Goal: Navigation & Orientation: Understand site structure

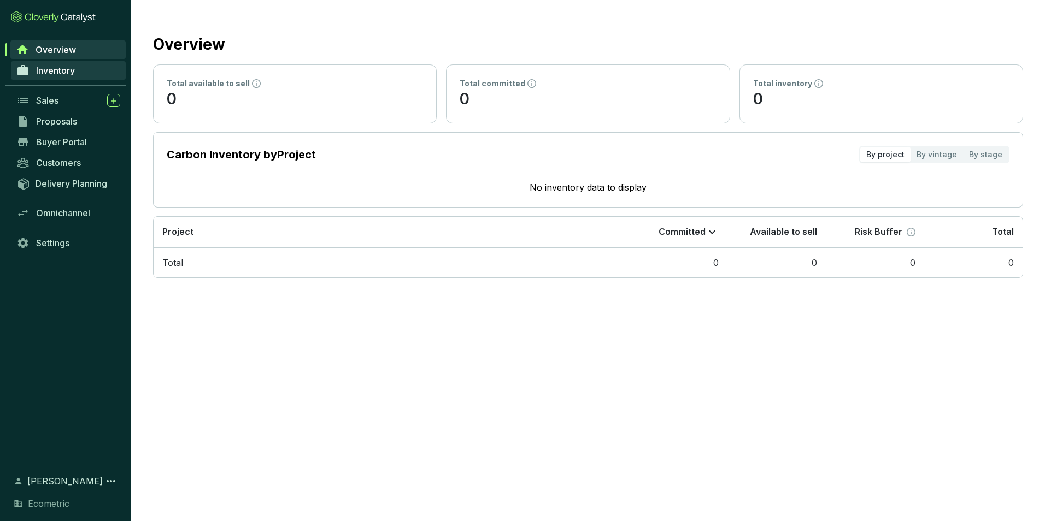
click at [45, 73] on span "Inventory" at bounding box center [55, 70] width 39 height 11
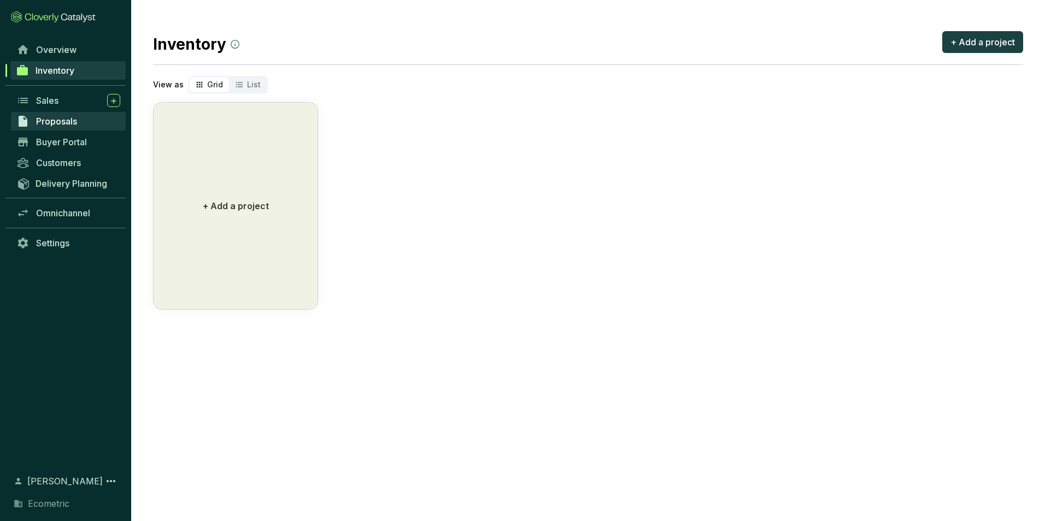
click at [56, 119] on span "Proposals" at bounding box center [56, 121] width 41 height 11
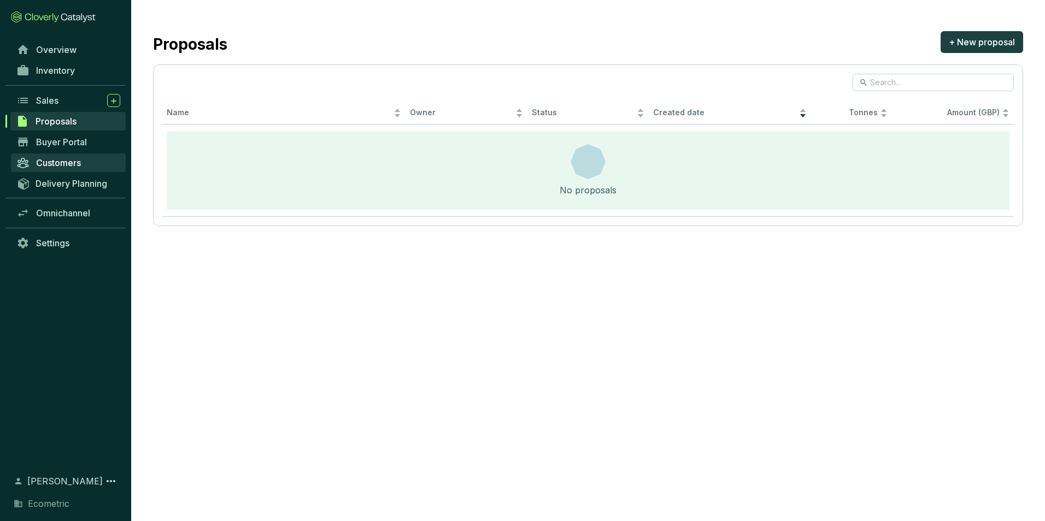
click at [66, 161] on span "Customers" at bounding box center [58, 162] width 45 height 11
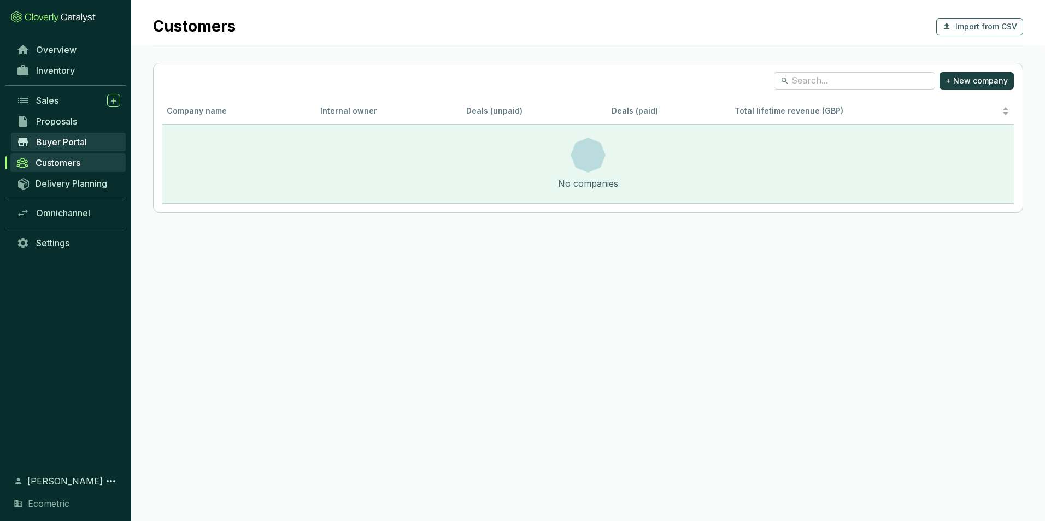
click at [65, 143] on span "Buyer Portal" at bounding box center [61, 142] width 51 height 11
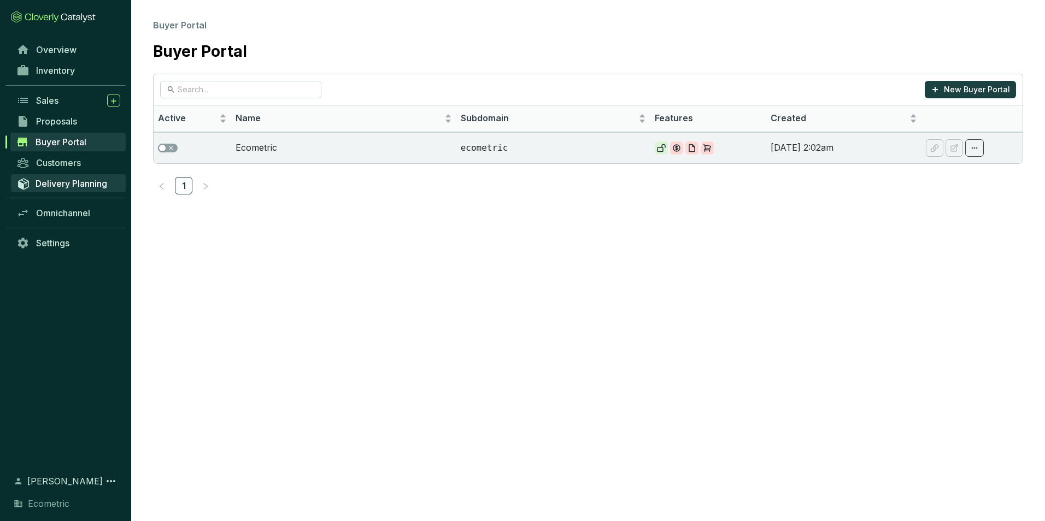
click at [64, 185] on span "Delivery Planning" at bounding box center [72, 183] width 72 height 11
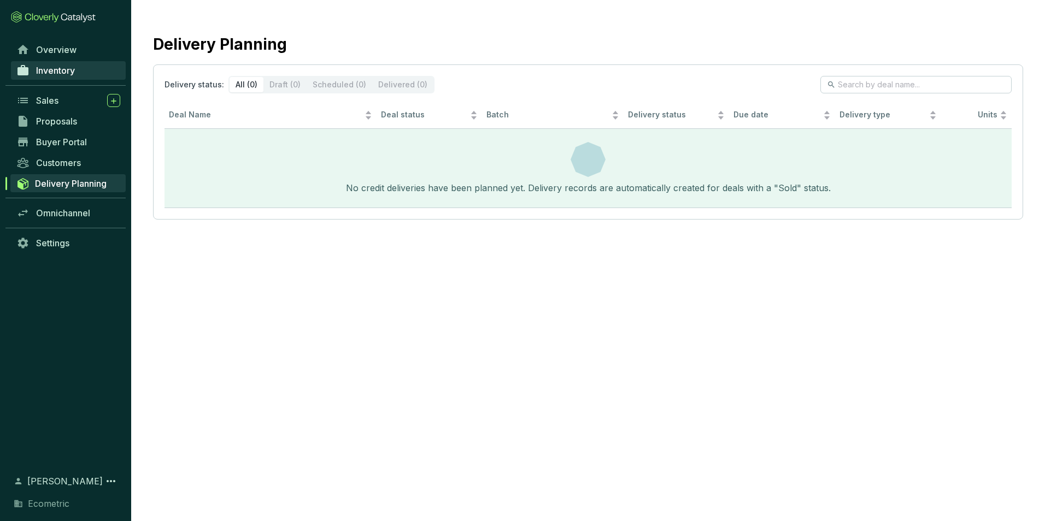
click at [66, 72] on span "Inventory" at bounding box center [55, 70] width 39 height 11
